Goal: Information Seeking & Learning: Learn about a topic

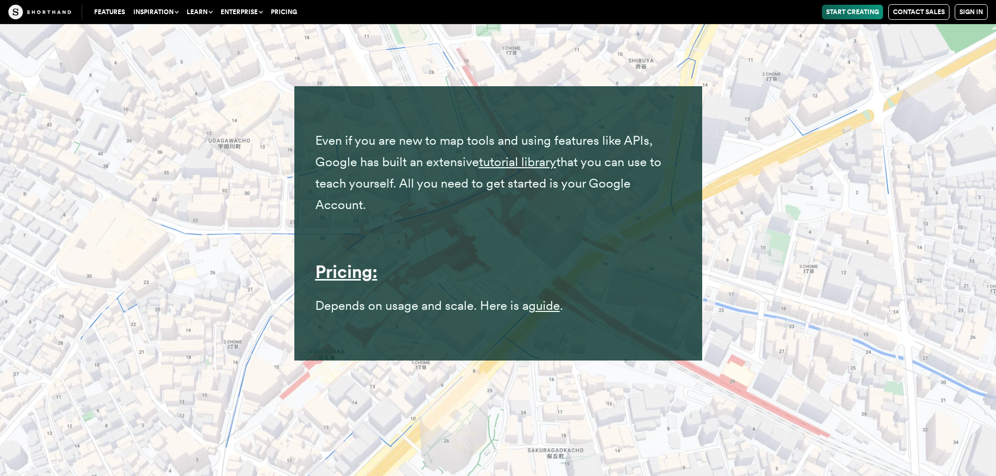
scroll to position [11241, 0]
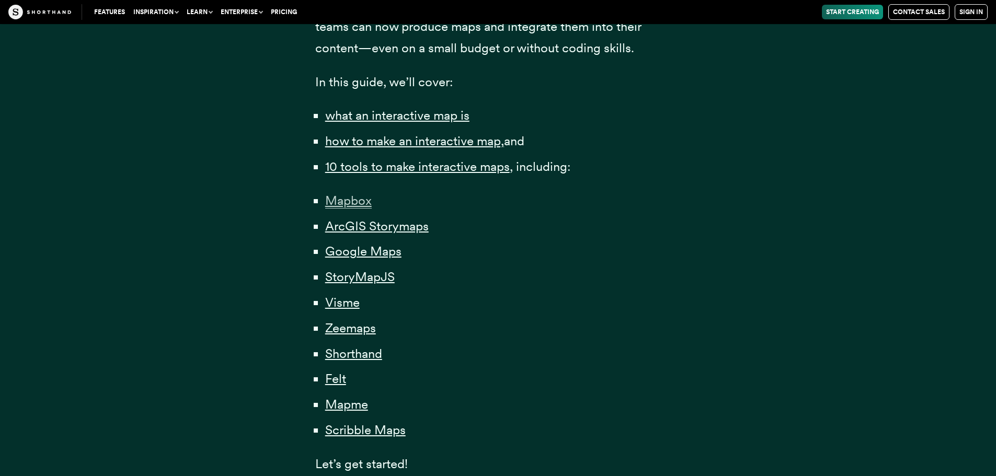
click at [362, 205] on span "Mapbox" at bounding box center [348, 201] width 47 height 16
click at [342, 206] on span "Mapbox" at bounding box center [348, 201] width 47 height 16
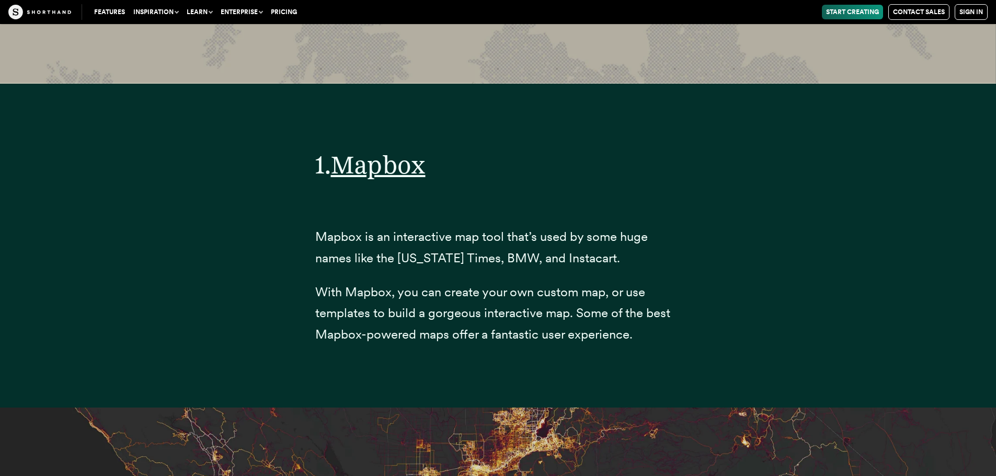
scroll to position [4032, 0]
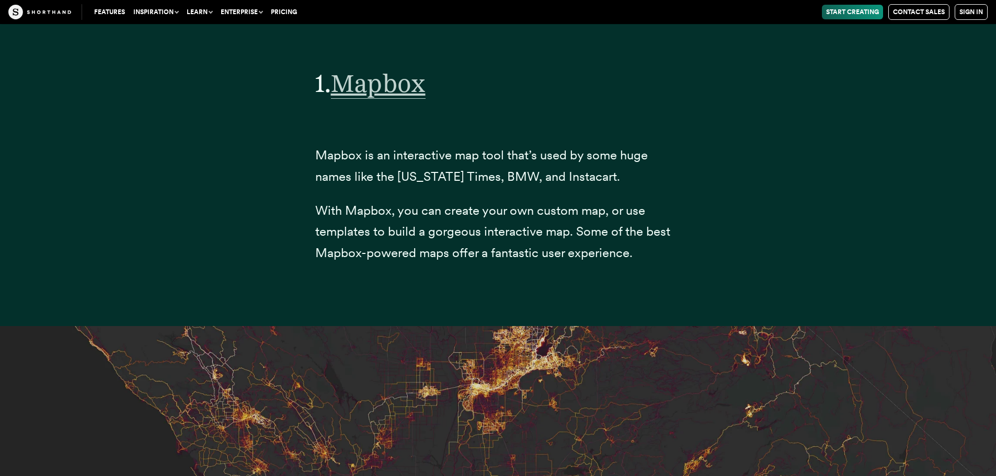
click at [397, 99] on span "Mapbox" at bounding box center [378, 83] width 95 height 31
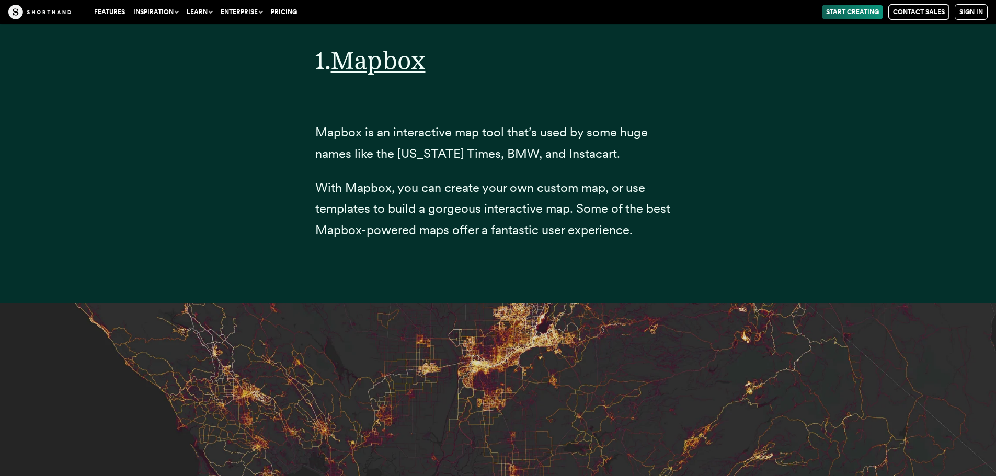
click at [927, 10] on link "Contact Sales" at bounding box center [918, 12] width 61 height 16
